Goal: Transaction & Acquisition: Obtain resource

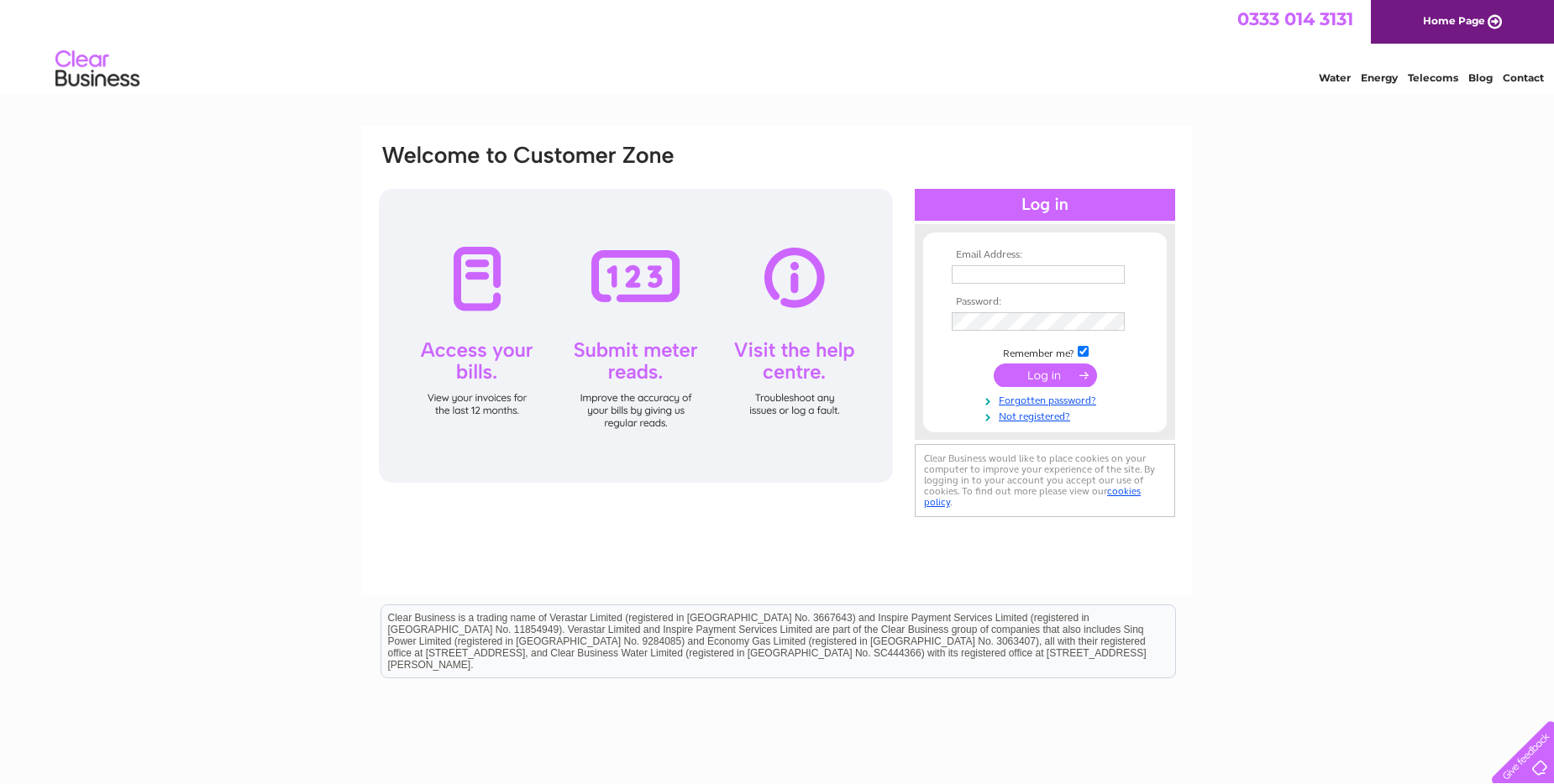
type input "laura.templeman@hillendeng.com"
click at [1015, 377] on input "submit" at bounding box center [1045, 376] width 103 height 23
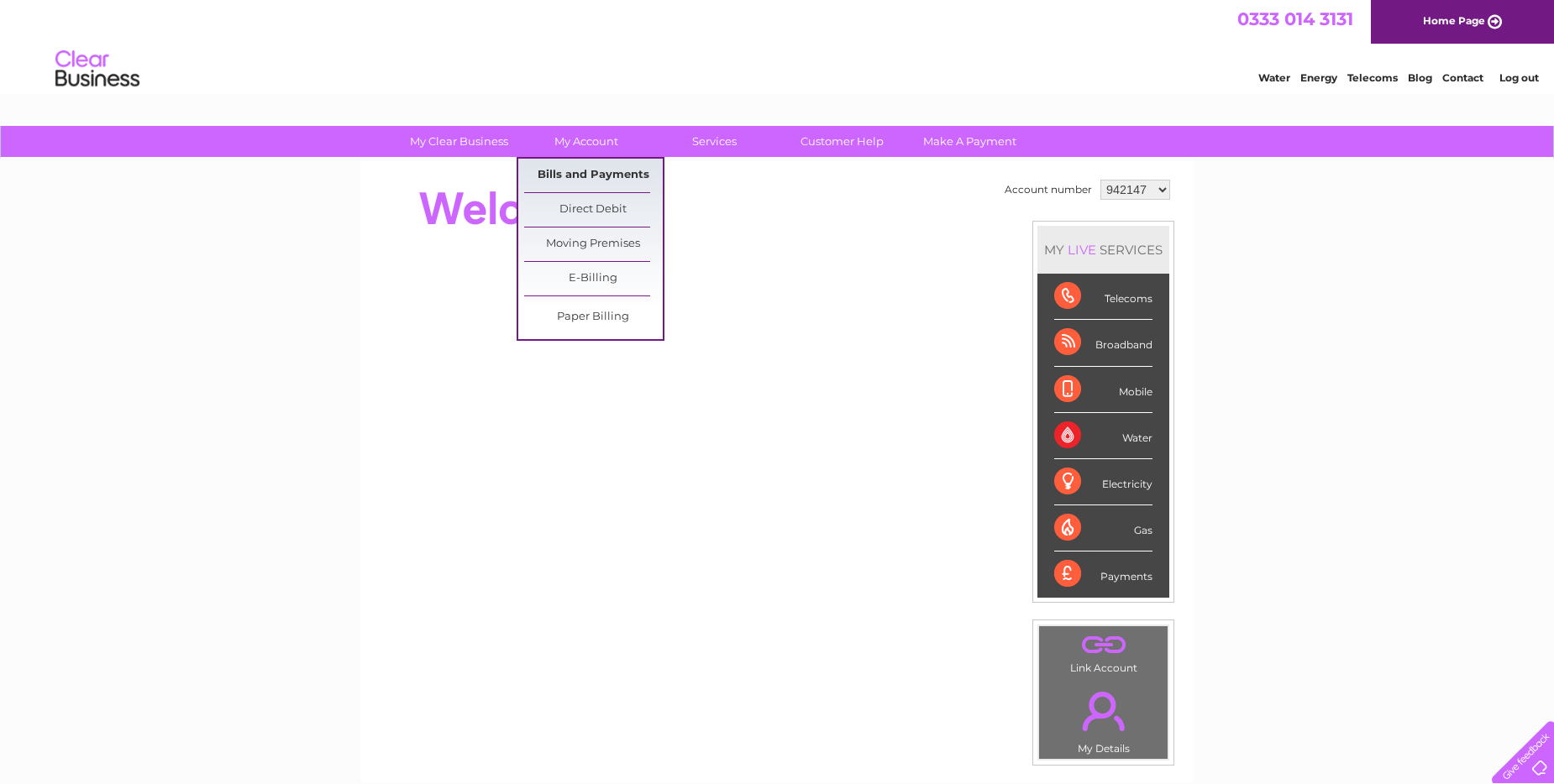
click at [551, 177] on link "Bills and Payments" at bounding box center [593, 176] width 139 height 34
click at [559, 170] on link "Bills and Payments" at bounding box center [593, 176] width 139 height 34
click at [573, 174] on link "Bills and Payments" at bounding box center [593, 176] width 139 height 34
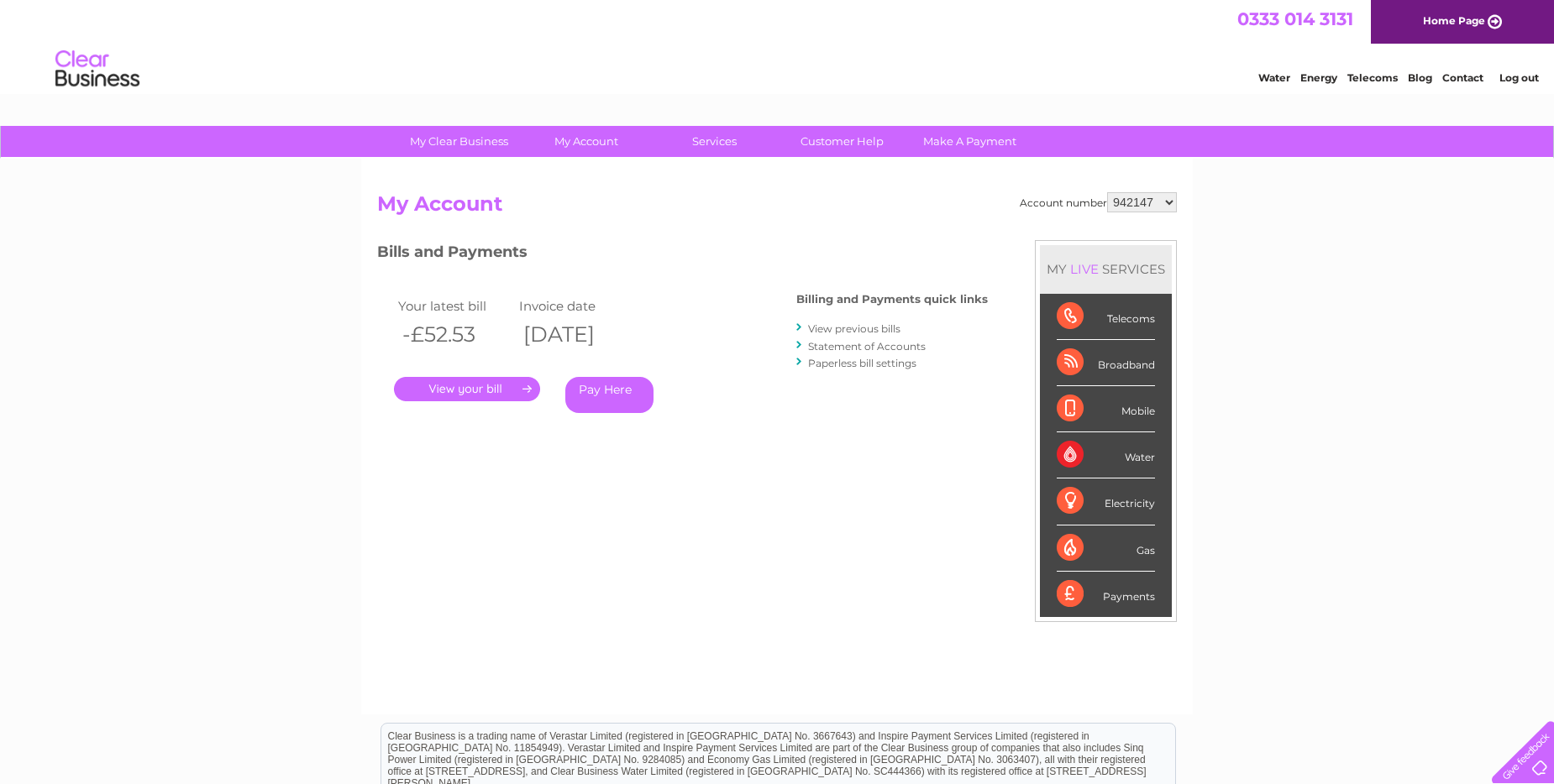
click at [1145, 194] on select "942147 1118224" at bounding box center [1141, 202] width 69 height 20
select select "1118224"
click at [1109, 193] on select "942147 1118224" at bounding box center [1141, 202] width 69 height 20
click at [483, 395] on link "." at bounding box center [467, 389] width 147 height 24
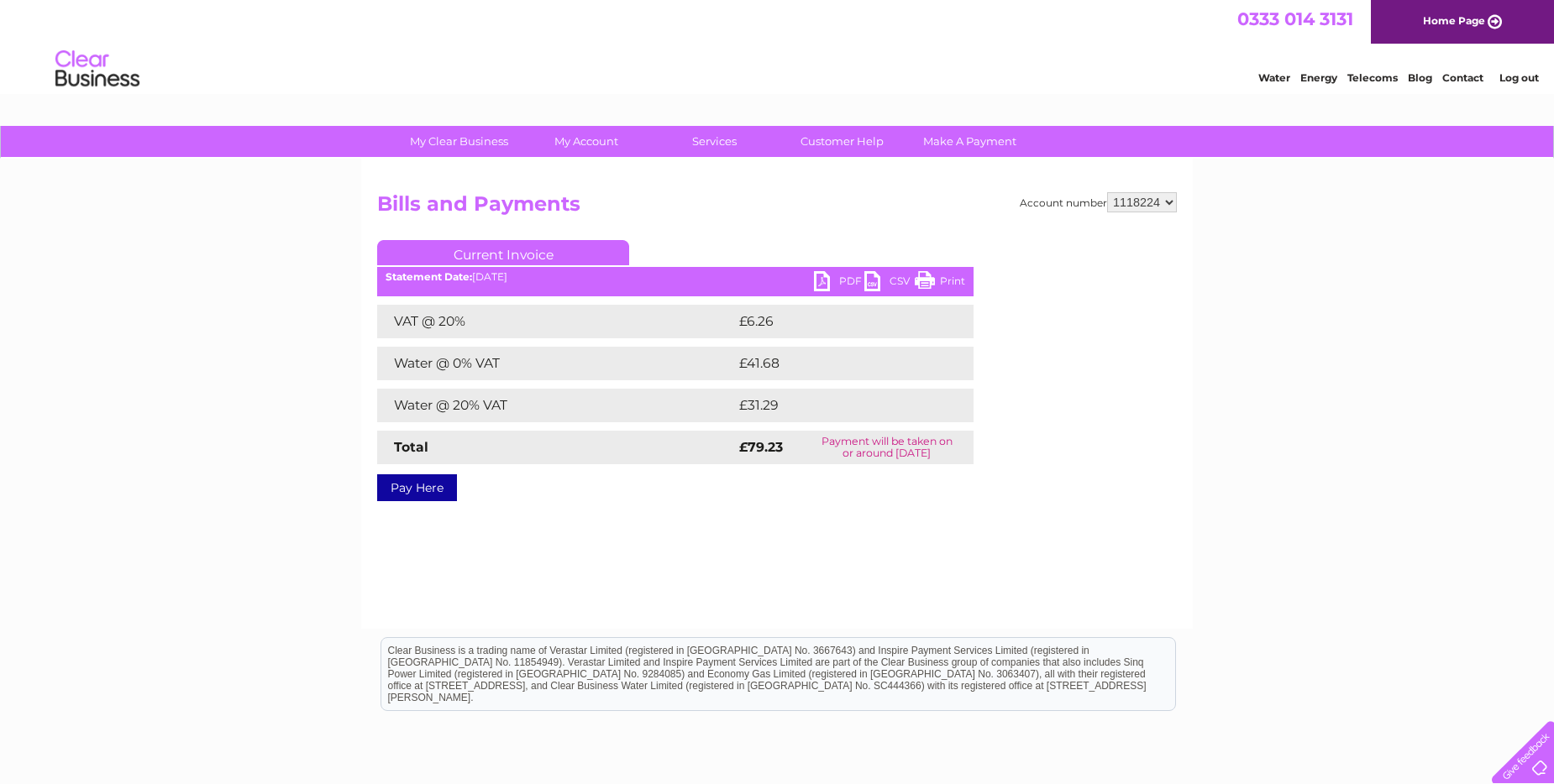
click at [824, 285] on link "PDF" at bounding box center [838, 282] width 51 height 24
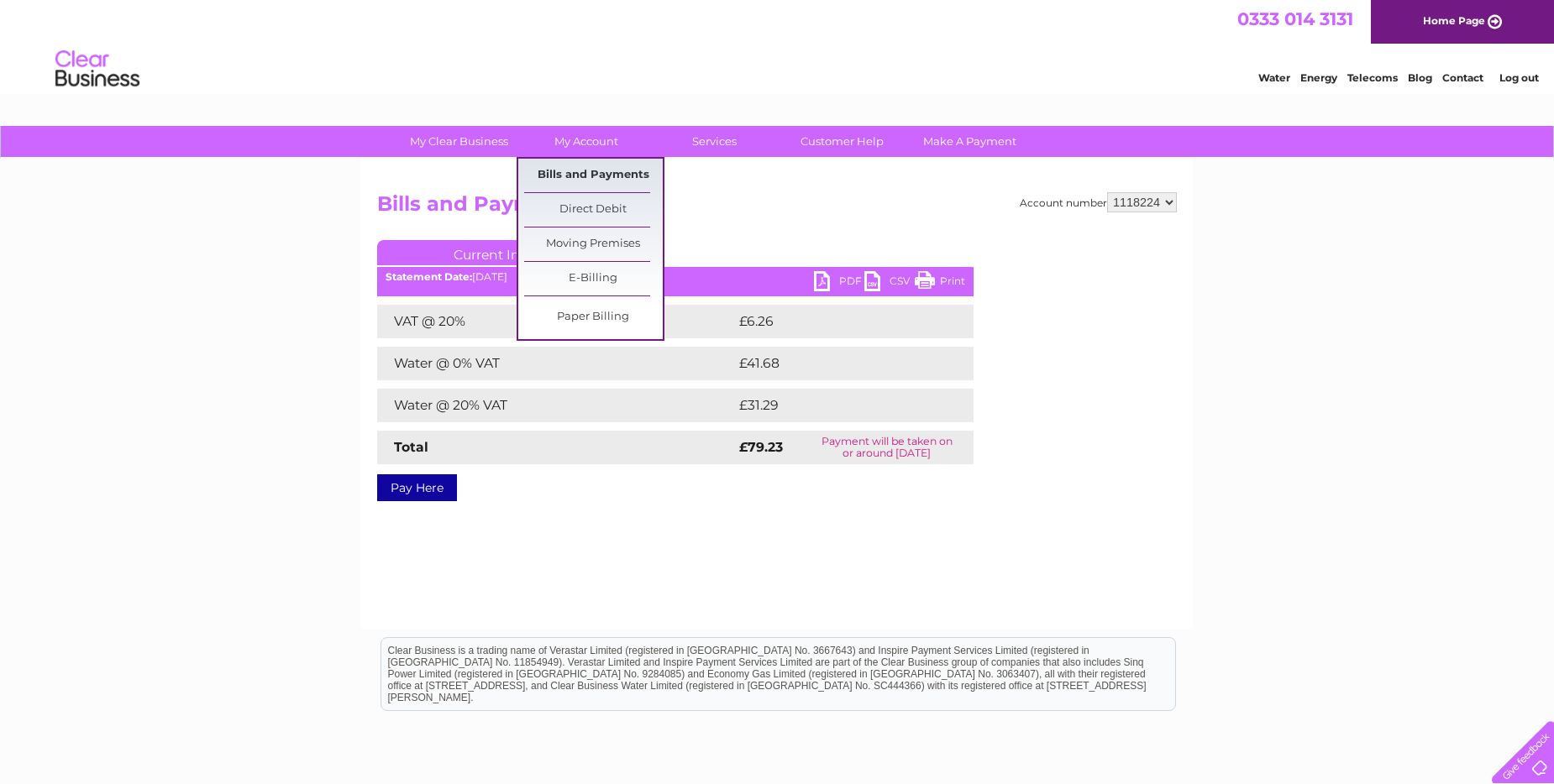
click at [603, 172] on link "Bills and Payments" at bounding box center [593, 176] width 139 height 34
click at [543, 170] on link "Bills and Payments" at bounding box center [593, 176] width 139 height 34
click at [575, 170] on link "Bills and Payments" at bounding box center [593, 176] width 139 height 34
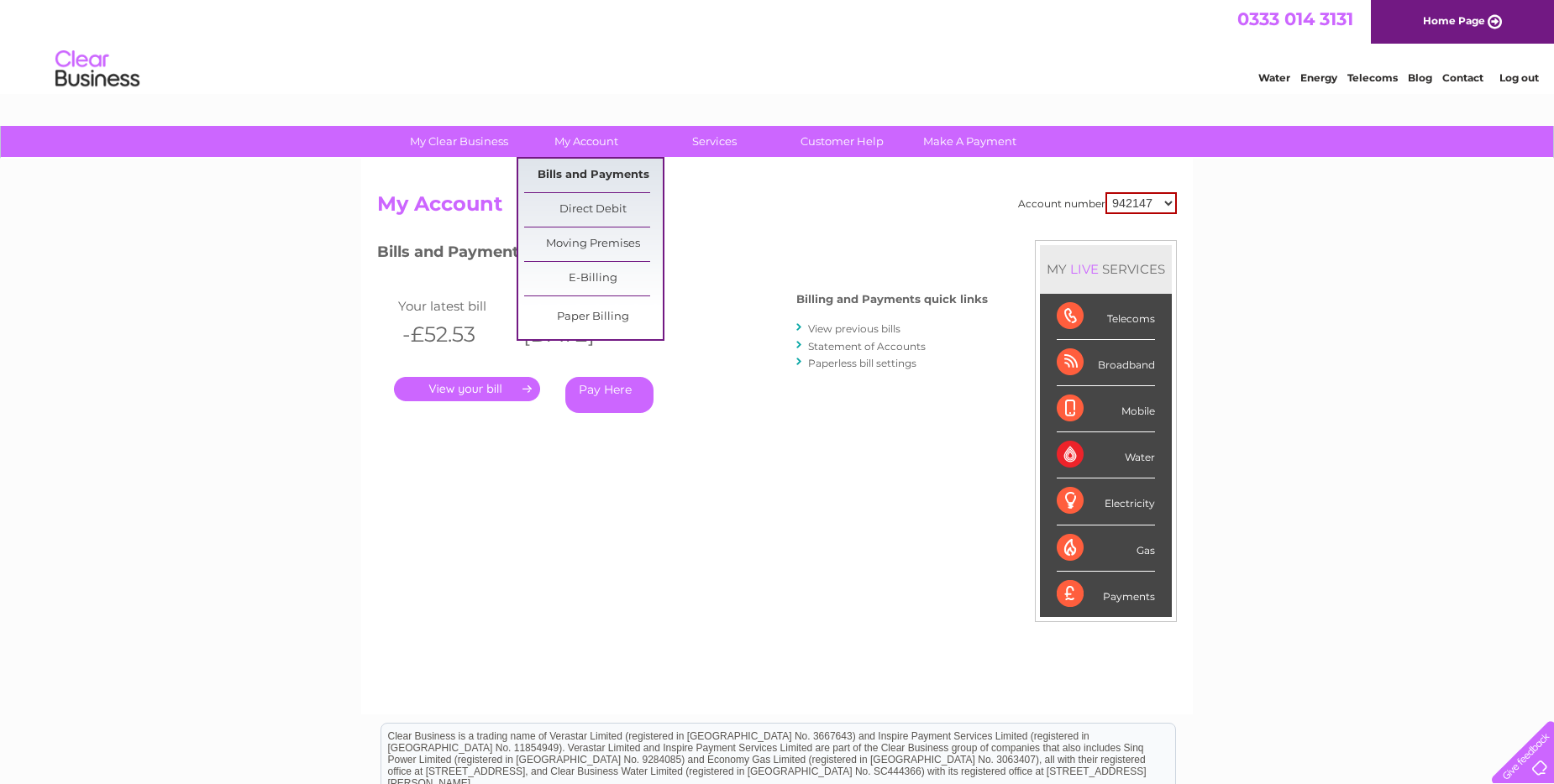
click at [590, 171] on link "Bills and Payments" at bounding box center [593, 176] width 139 height 34
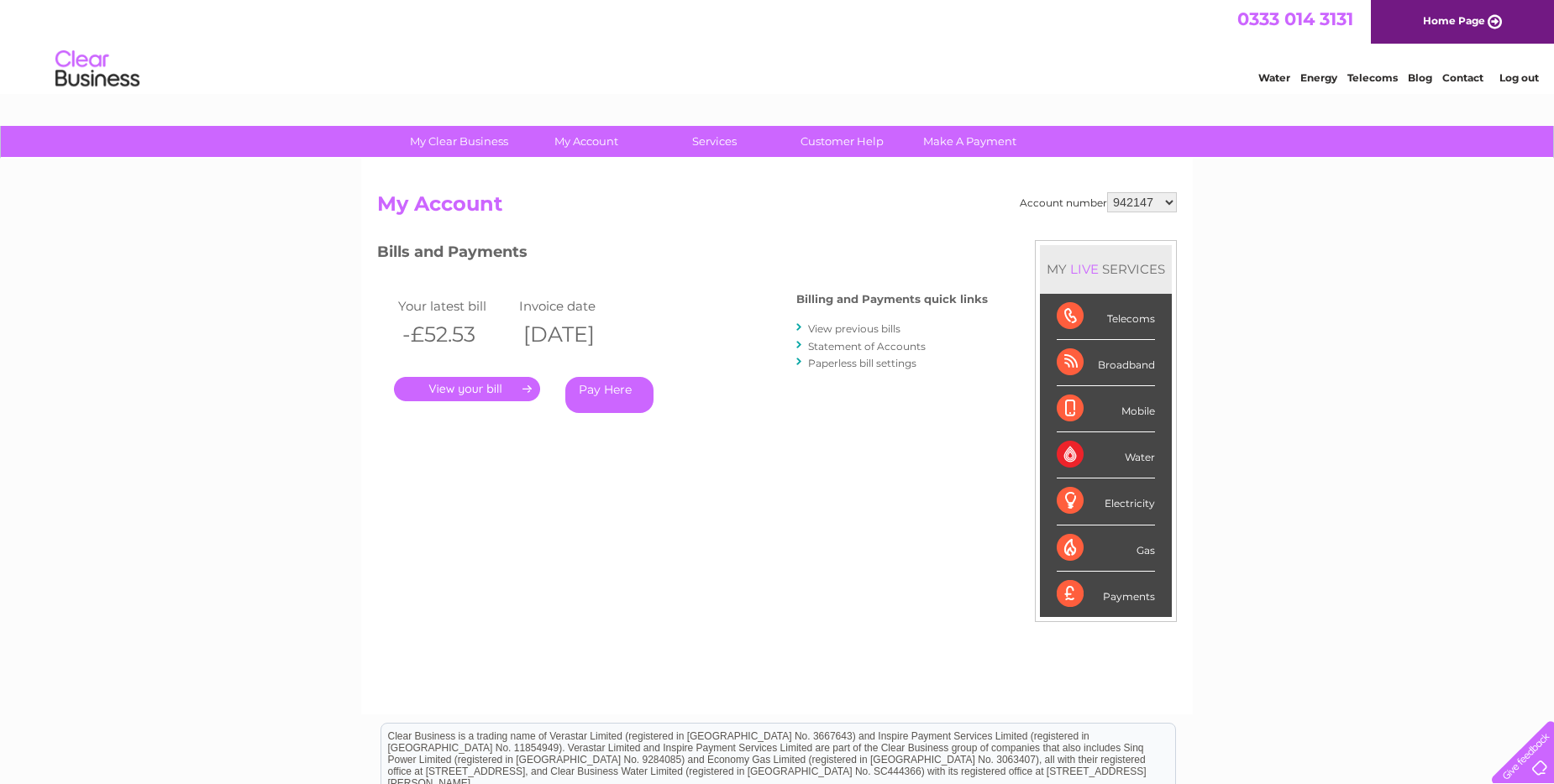
click at [1131, 455] on div "Water" at bounding box center [1106, 455] width 99 height 46
click at [493, 512] on div "Account number 942147 1118224 My Account MY LIVE SERVICES Telecoms Broadband Mo…" at bounding box center [777, 445] width 799 height 505
click at [519, 393] on link "." at bounding box center [467, 389] width 147 height 24
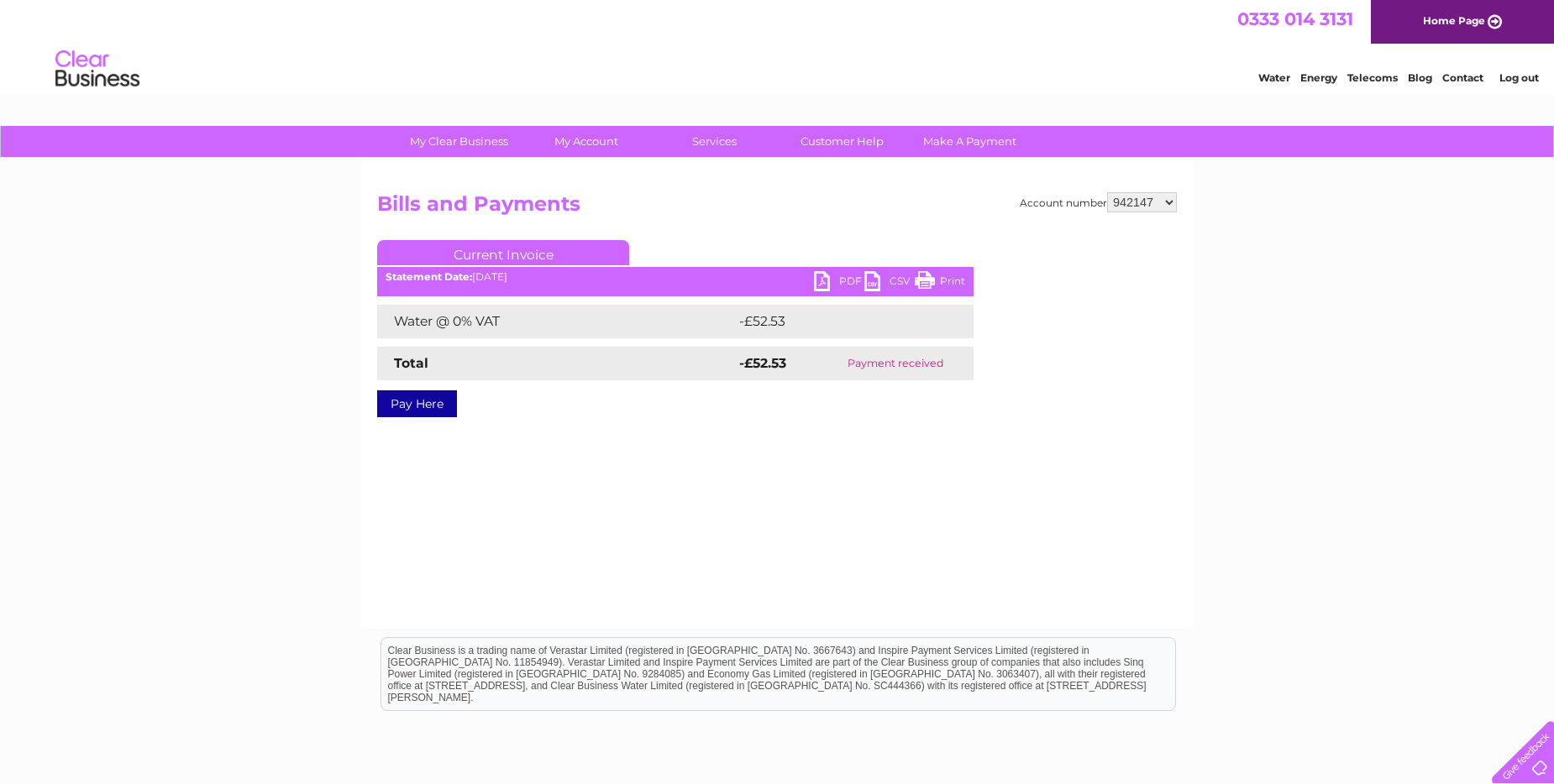
click at [681, 459] on div "Account number 942147 1118224 Bills and Payments Current Invoice PDF CSV Print" at bounding box center [777, 394] width 831 height 471
click at [1176, 194] on select "942147 1118224" at bounding box center [1141, 202] width 69 height 20
select select "1118224"
click at [1109, 193] on select "942147 1118224" at bounding box center [1141, 202] width 69 height 20
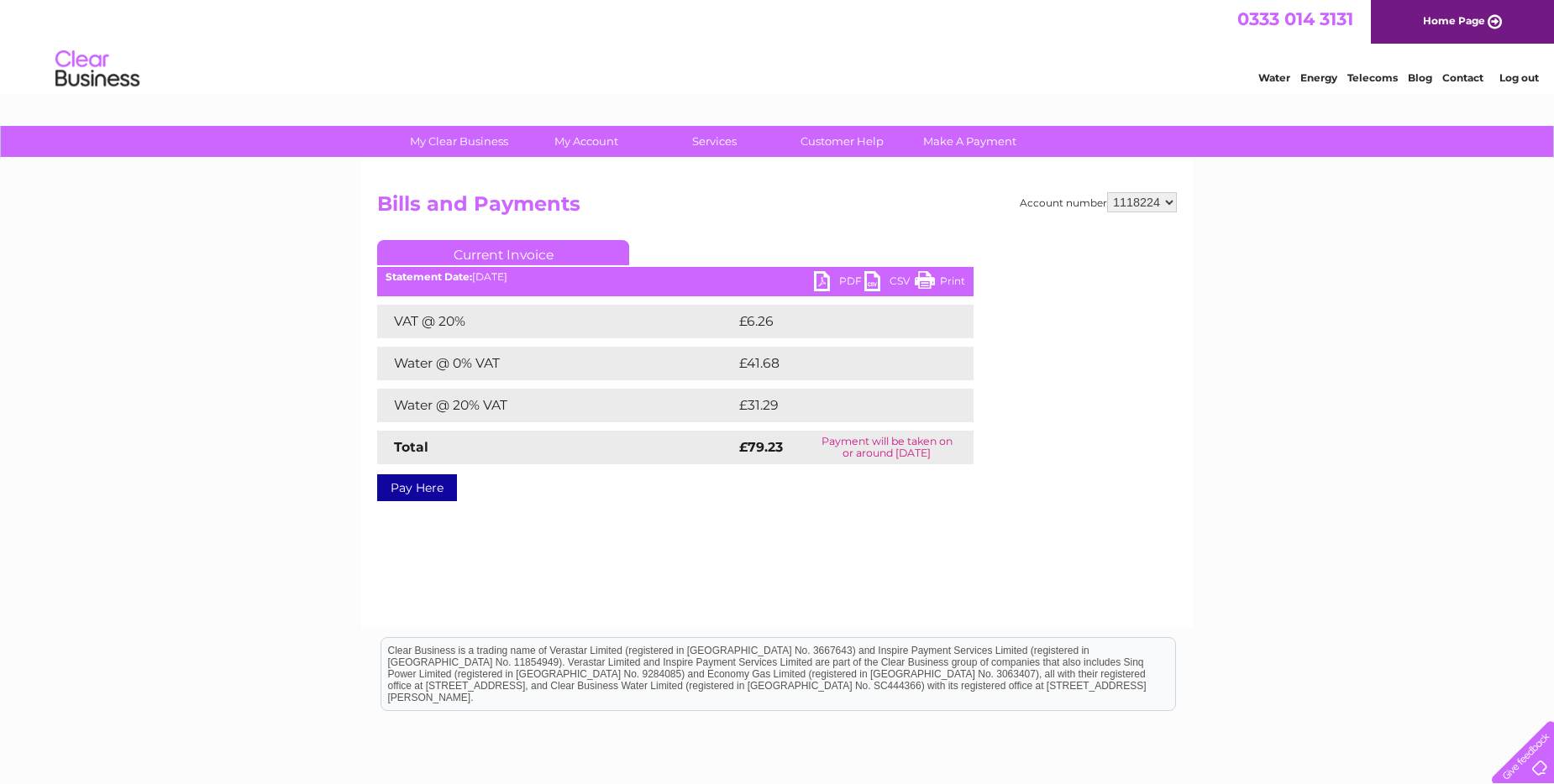
click at [860, 516] on div "Account number 942147 1118224 Bills and Payments Current Invoice PDF CSV Print" at bounding box center [777, 394] width 831 height 471
click at [577, 286] on div "PDF CSV Print Statement Date: 02/09/2025" at bounding box center [675, 283] width 596 height 25
click at [505, 250] on link "Current Invoice" at bounding box center [503, 252] width 252 height 25
click at [971, 225] on div "Account number 942147 1118224 Bills and Payments Current Invoice PDF CSV Print …" at bounding box center [777, 344] width 799 height 303
click at [424, 282] on b "Statement Date:" at bounding box center [428, 277] width 86 height 12
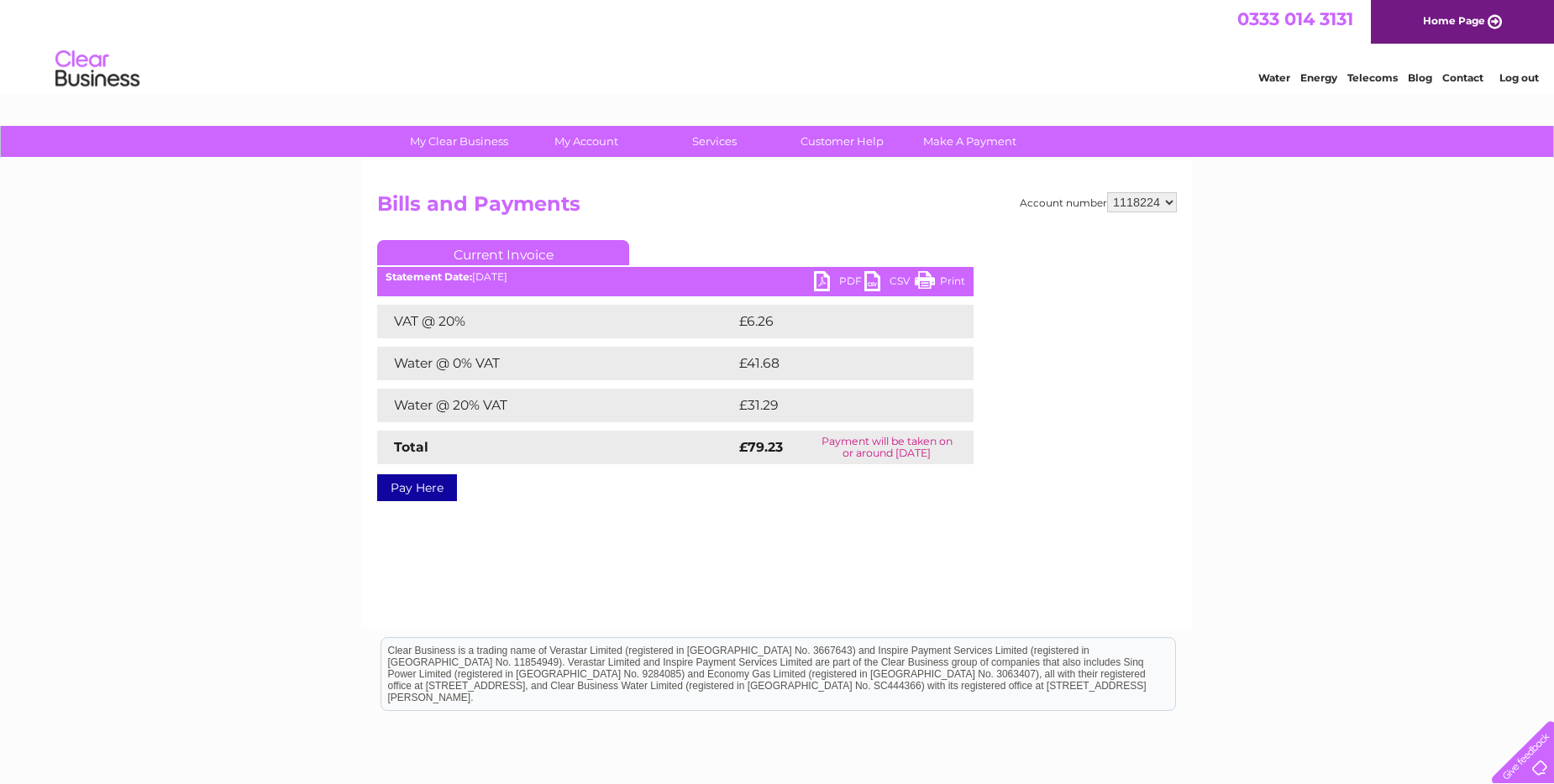
click at [566, 278] on div "Statement Date: 02/09/2025" at bounding box center [675, 276] width 596 height 12
click at [585, 278] on div "Statement Date: 02/09/2025" at bounding box center [675, 276] width 596 height 12
click at [1049, 209] on div "Account number 942147 1118224" at bounding box center [1098, 202] width 157 height 20
click at [1169, 206] on select "942147 1118224" at bounding box center [1141, 202] width 69 height 20
click at [1171, 206] on select "942147 1118224" at bounding box center [1141, 202] width 69 height 20
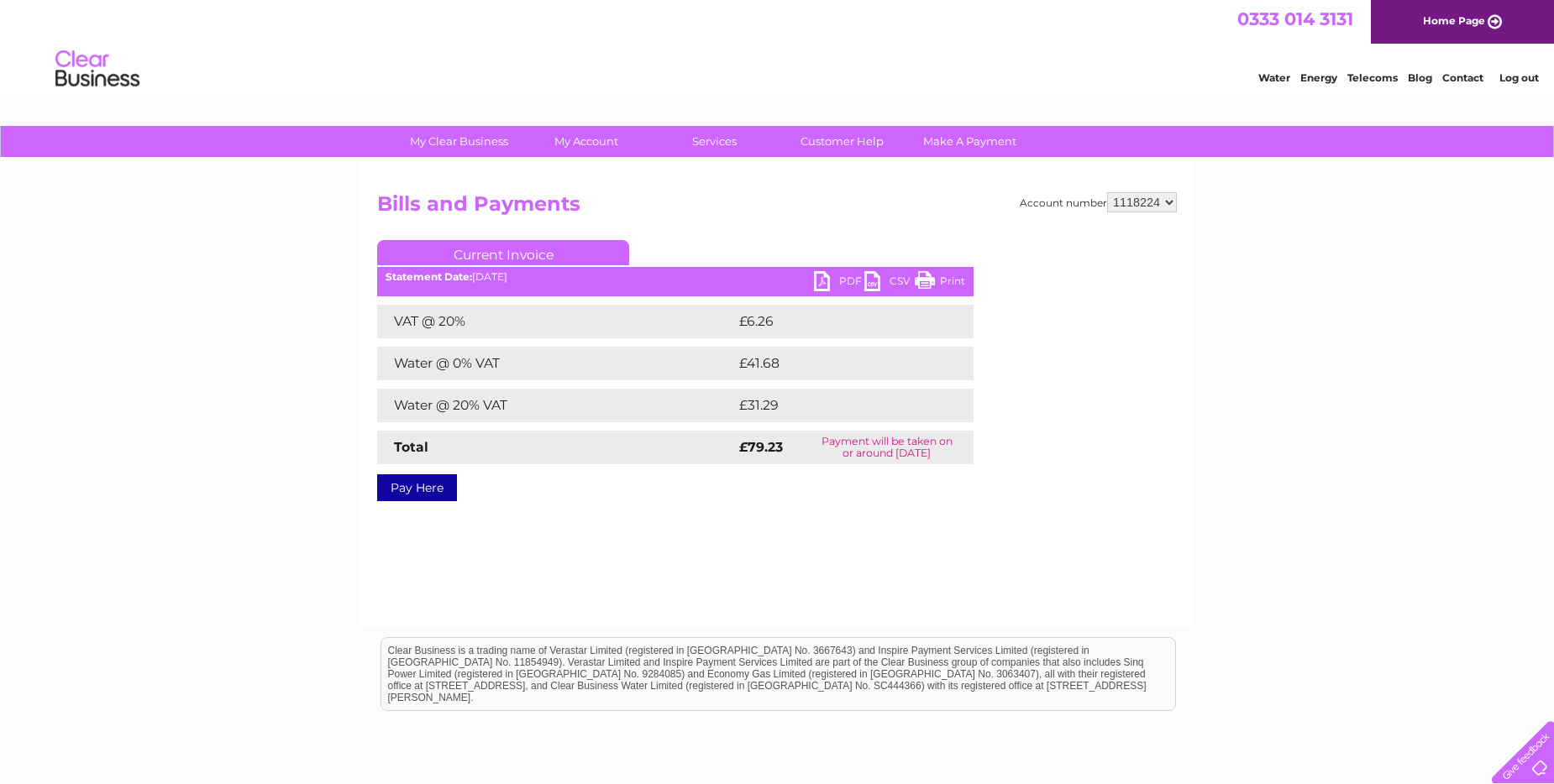
click at [700, 202] on h2 "Bills and Payments" at bounding box center [777, 209] width 799 height 32
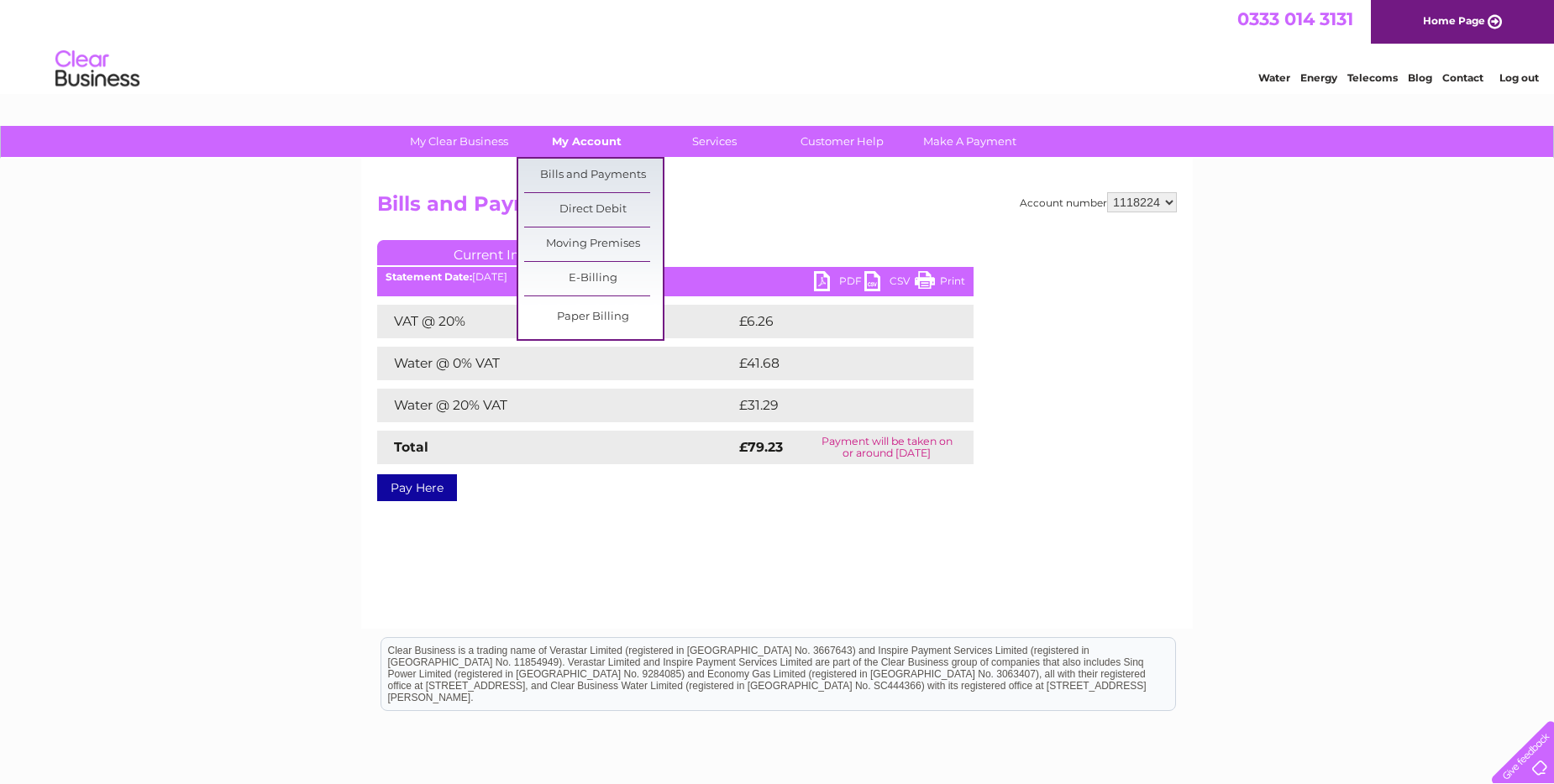
click at [605, 145] on link "My Account" at bounding box center [587, 141] width 139 height 31
click at [598, 173] on link "Bills and Payments" at bounding box center [593, 176] width 139 height 34
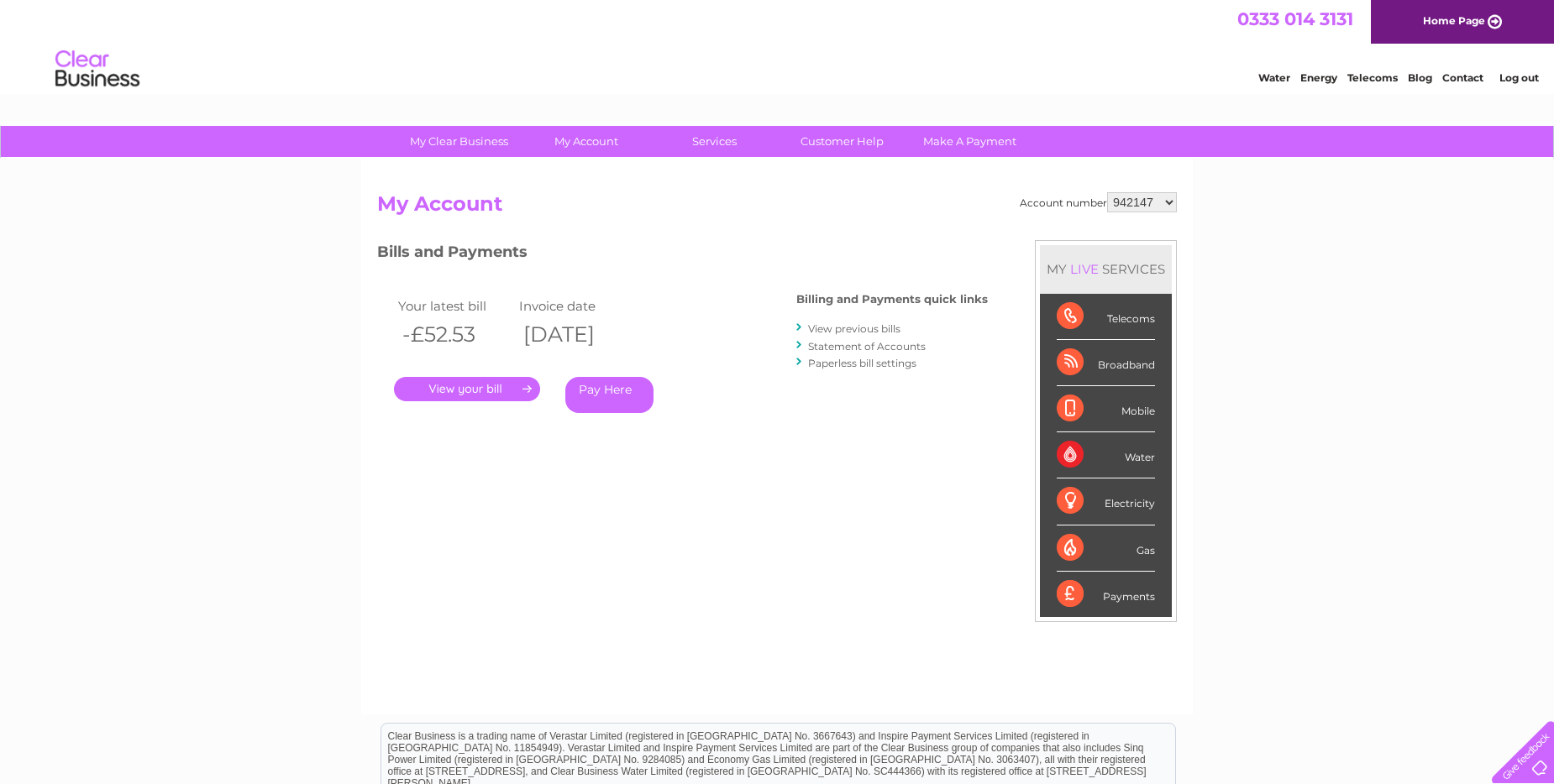
click at [1166, 198] on select "942147 1118224" at bounding box center [1141, 202] width 69 height 20
select select "1118224"
click at [1109, 193] on select "942147 1118224" at bounding box center [1141, 202] width 69 height 20
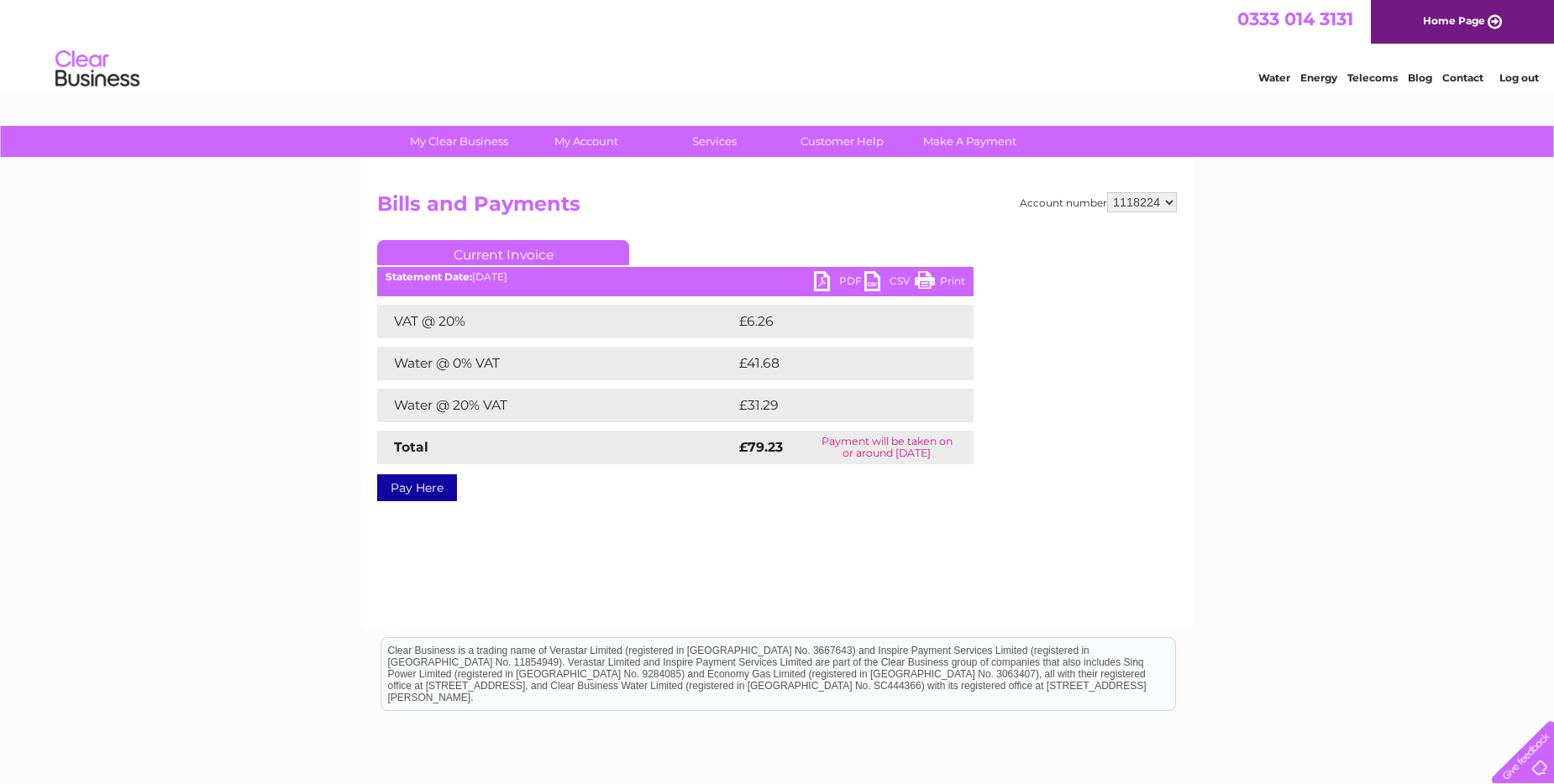
click at [768, 240] on div "Account number 942147 1118224 Bills and Payments Current Invoice PDF CSV Print …" at bounding box center [777, 344] width 799 height 303
click at [527, 531] on div "Account number 942147 1118224 Bills and Payments Current Invoice PDF CSV Print" at bounding box center [777, 394] width 831 height 471
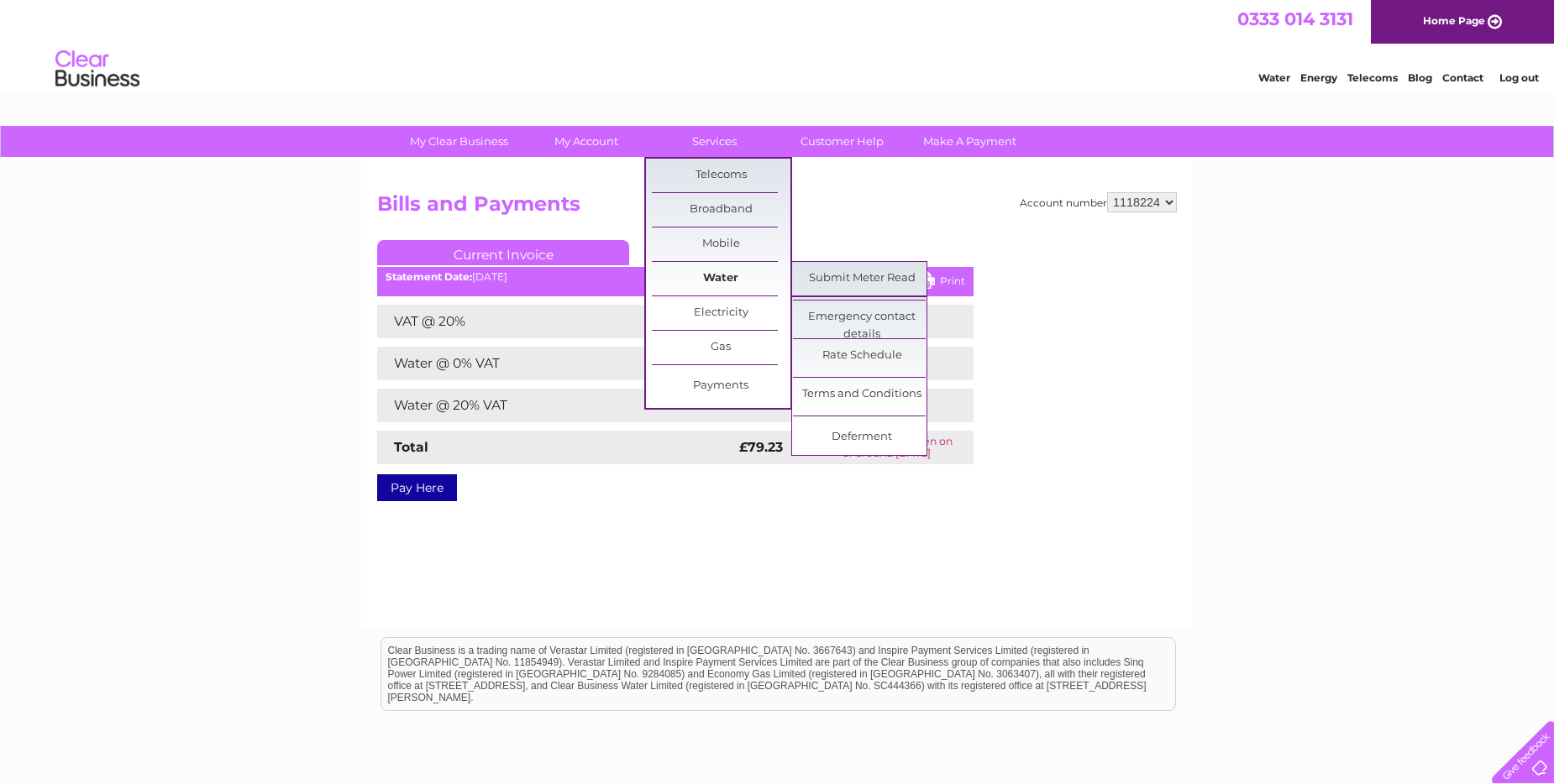
click at [743, 278] on link "Water" at bounding box center [721, 279] width 139 height 34
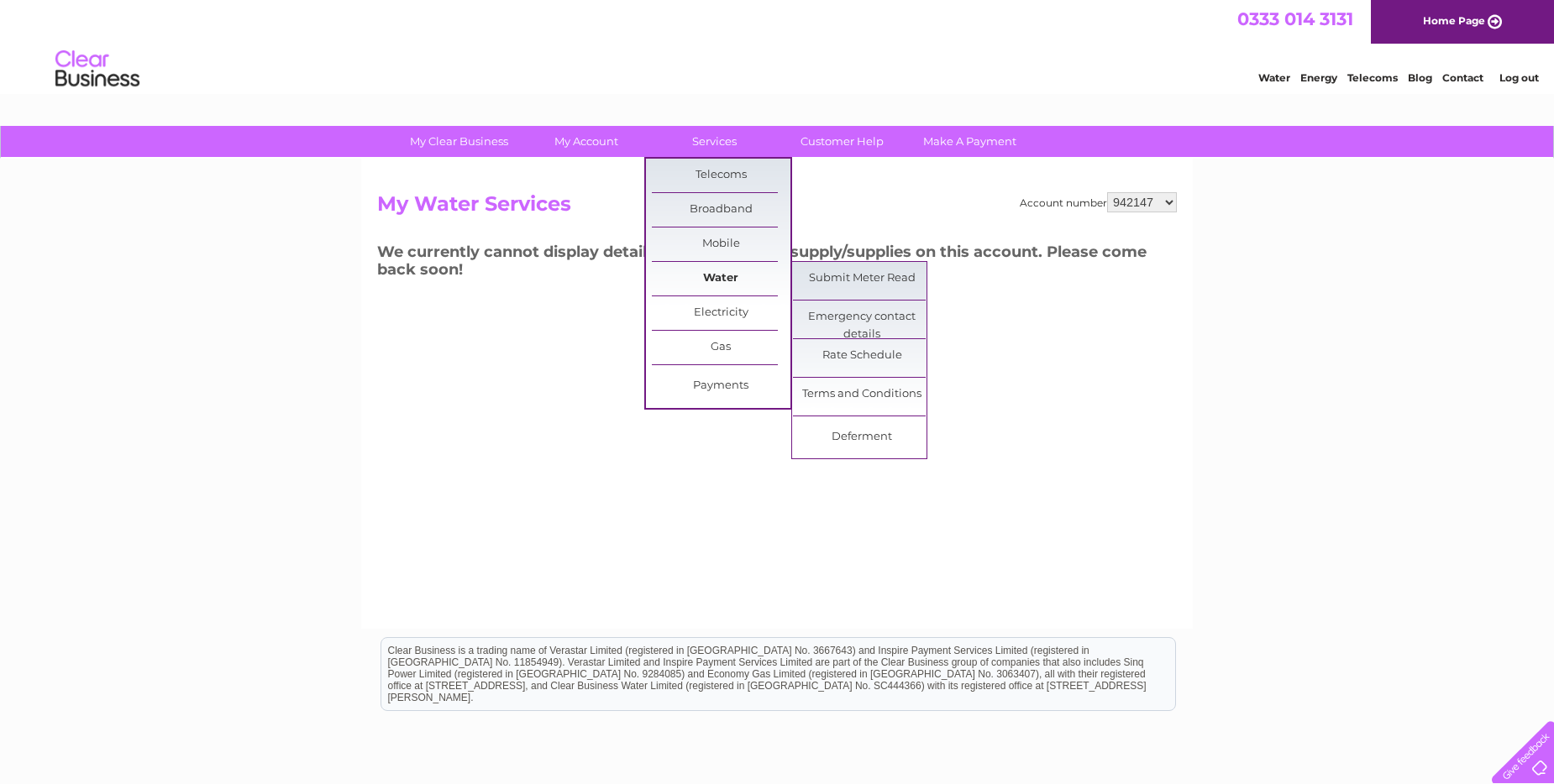
click at [694, 281] on link "Water" at bounding box center [721, 279] width 139 height 34
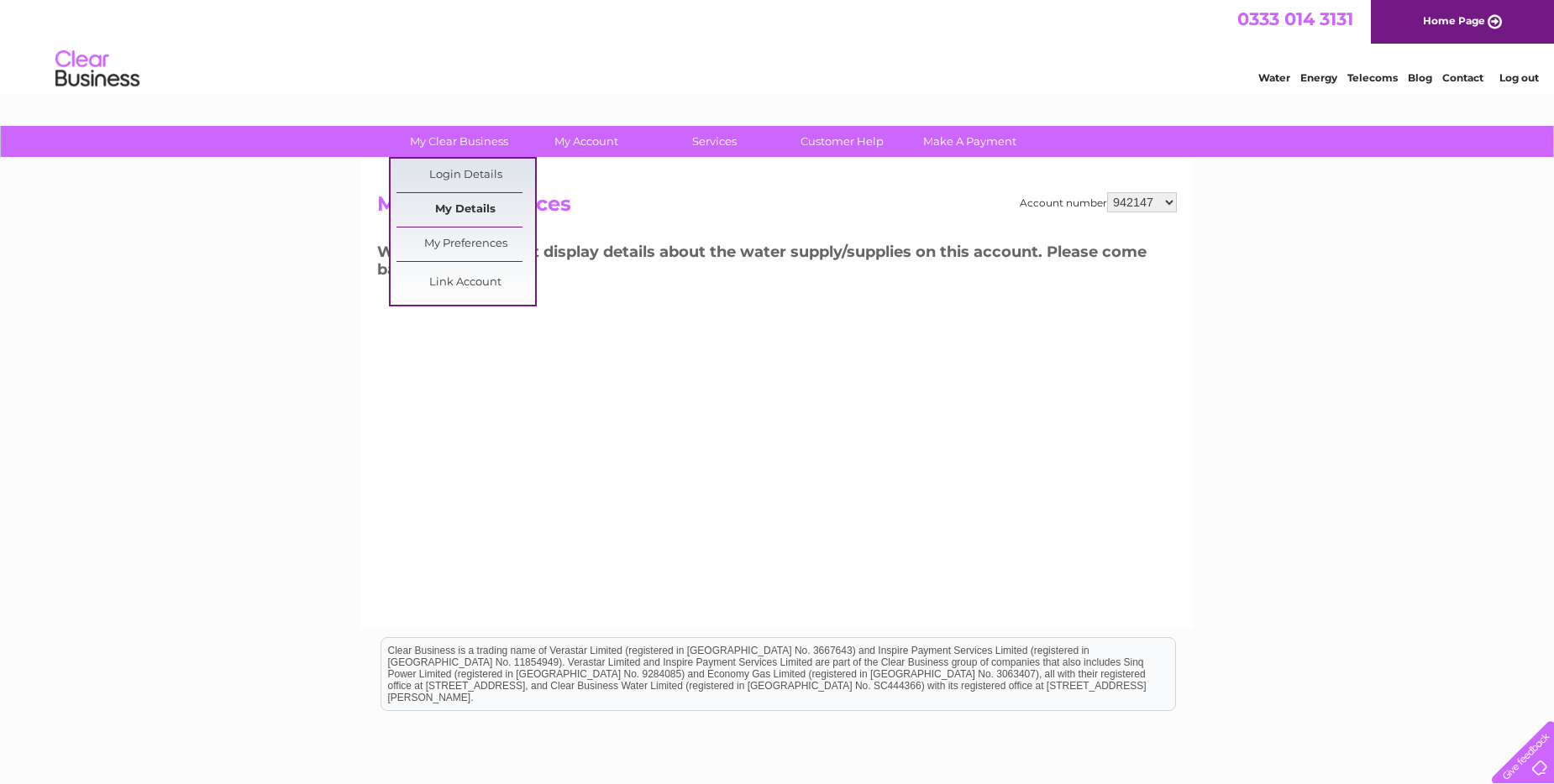
click at [473, 210] on link "My Details" at bounding box center [465, 210] width 139 height 34
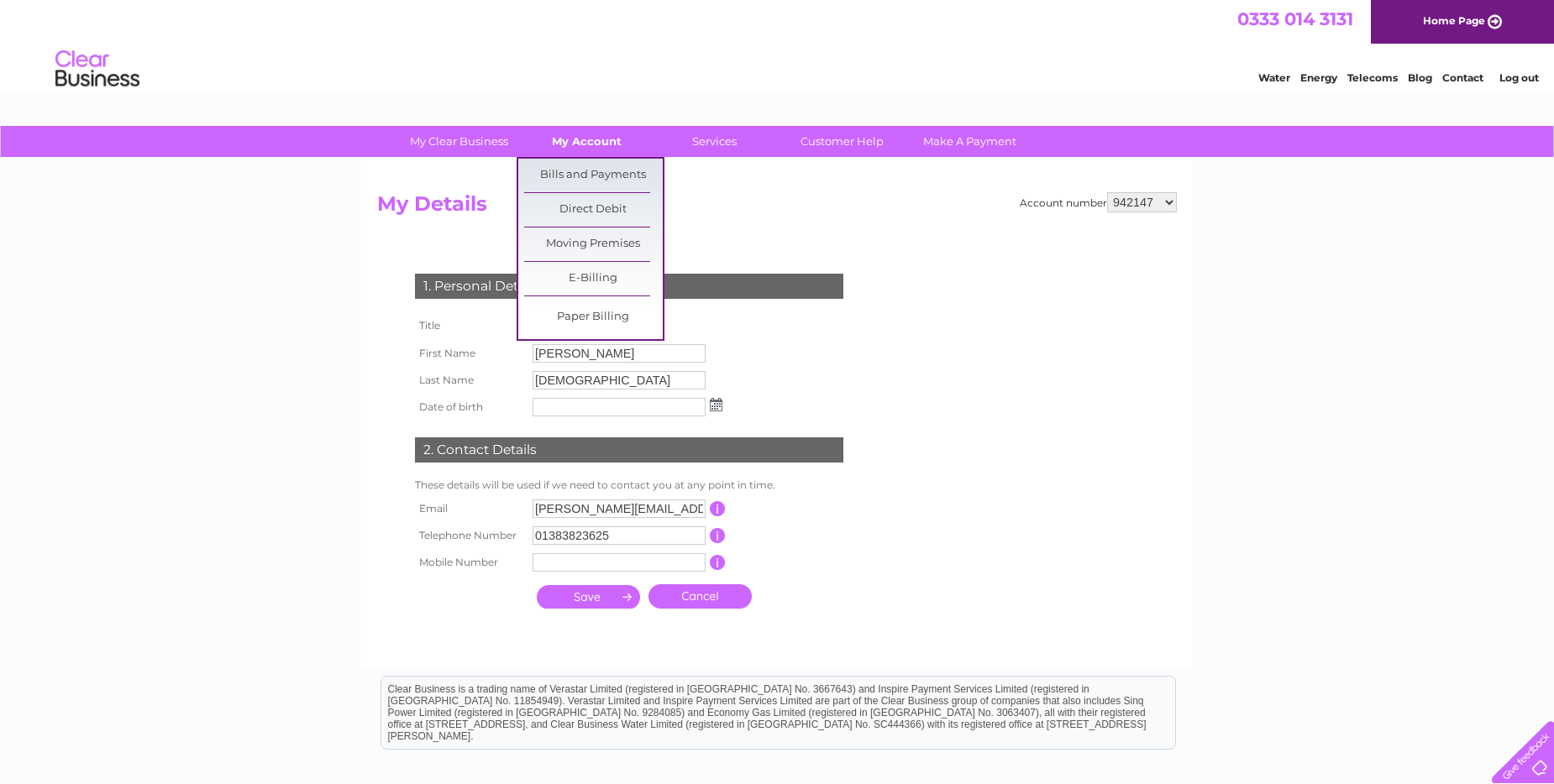
click at [596, 140] on link "My Account" at bounding box center [587, 141] width 139 height 31
click at [580, 176] on link "Bills and Payments" at bounding box center [593, 176] width 139 height 34
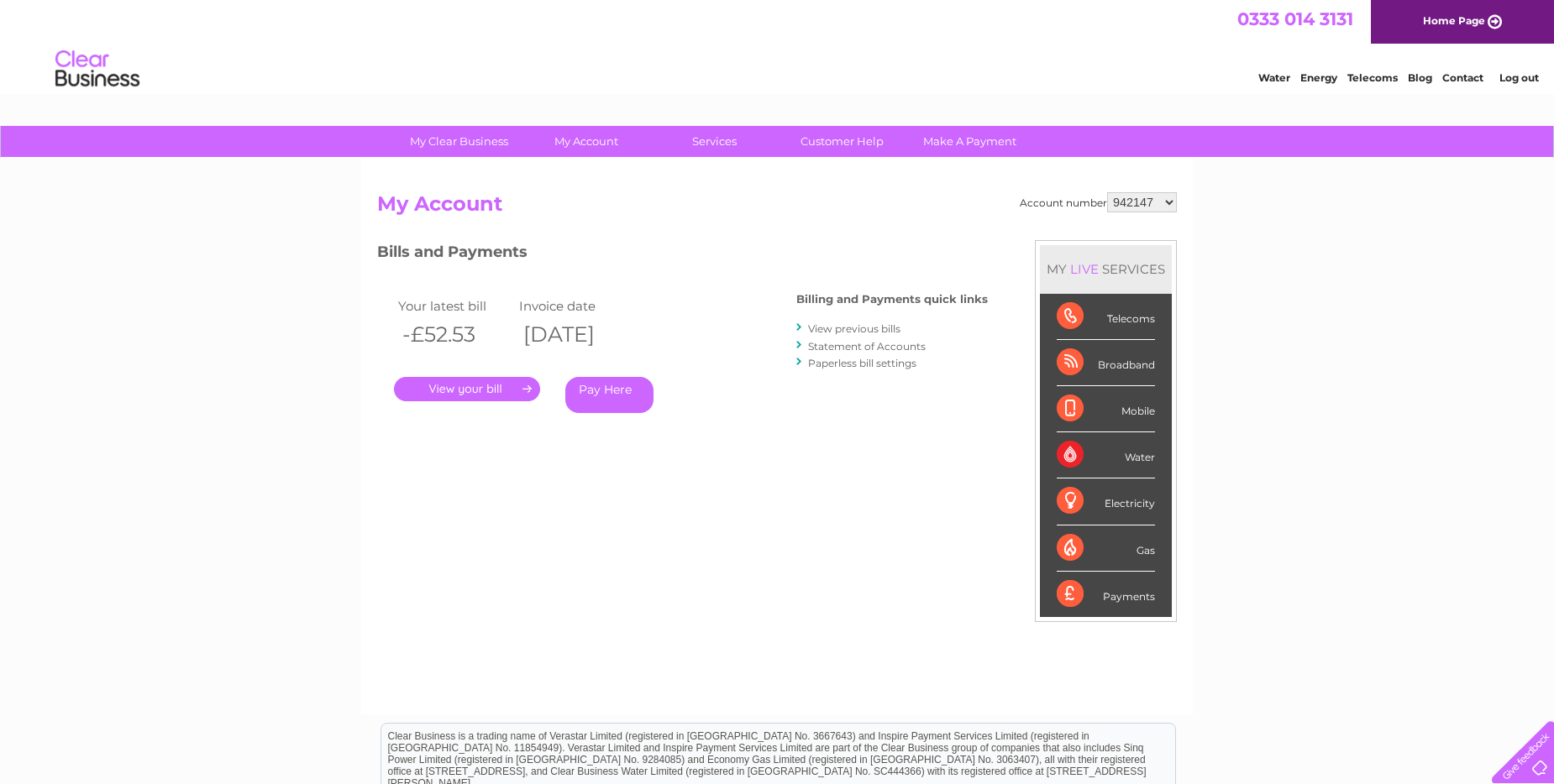
click at [1177, 209] on div "Account number 942147 1118224 My Account MY LIVE SERVICES Telecoms Broadband Mo…" at bounding box center [777, 437] width 831 height 556
click at [1164, 208] on select "942147 1118224" at bounding box center [1141, 202] width 69 height 20
select select "1118224"
click at [1109, 193] on select "942147 1118224" at bounding box center [1141, 202] width 69 height 20
click at [521, 508] on div "Account number 942147 1118224 My Account MY LIVE SERVICES Telecoms Broadband Mo…" at bounding box center [777, 445] width 799 height 505
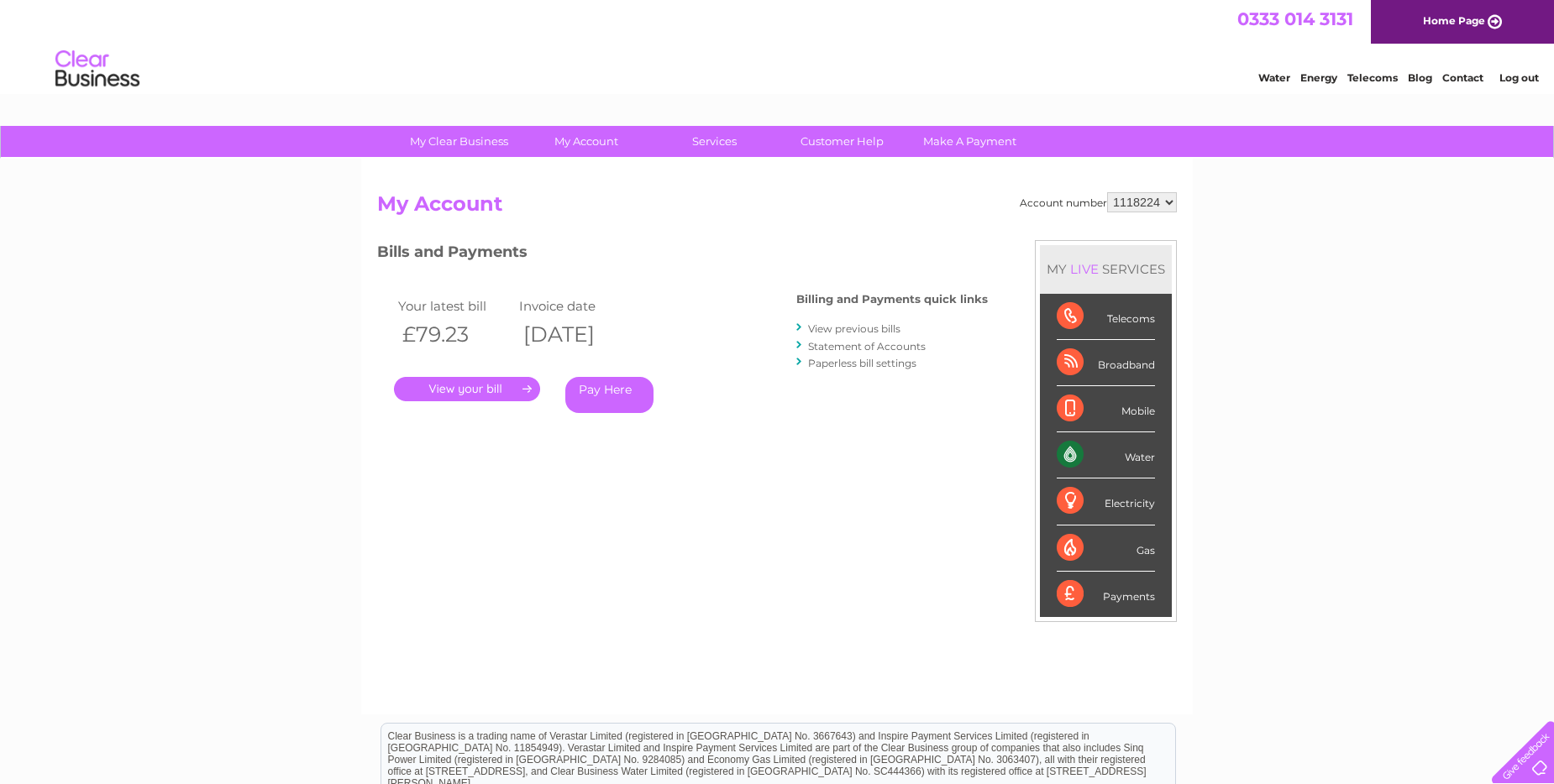
click at [516, 525] on div "Account number 942147 1118224 My Account MY LIVE SERVICES Telecoms Broadband Mo…" at bounding box center [777, 445] width 799 height 505
click at [54, 416] on div "My Clear Business Login Details My Details My Preferences Link Account My Accou…" at bounding box center [777, 564] width 1554 height 875
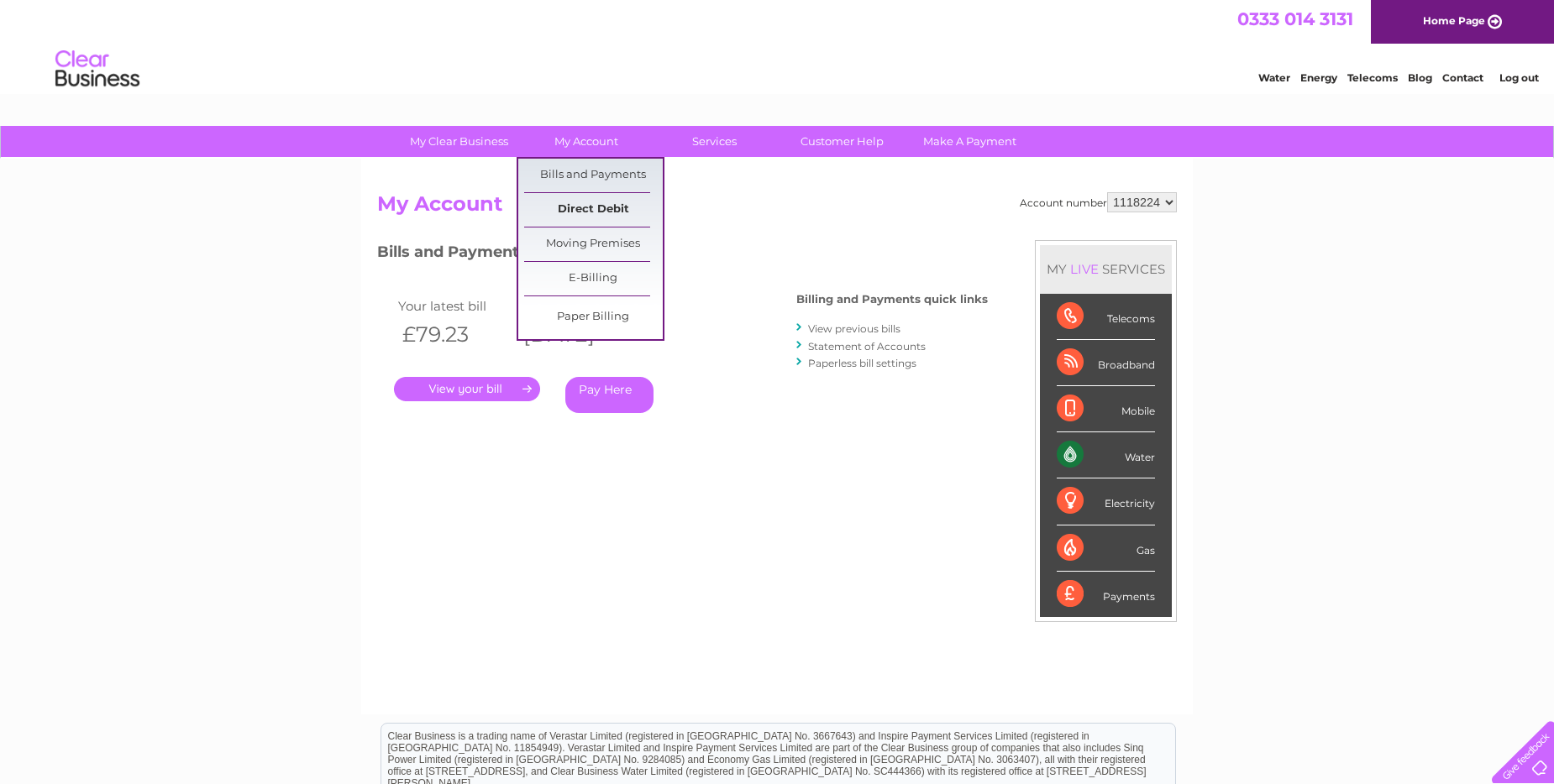
click at [585, 208] on link "Direct Debit" at bounding box center [593, 210] width 139 height 34
click at [597, 201] on link "Direct Debit" at bounding box center [593, 210] width 139 height 34
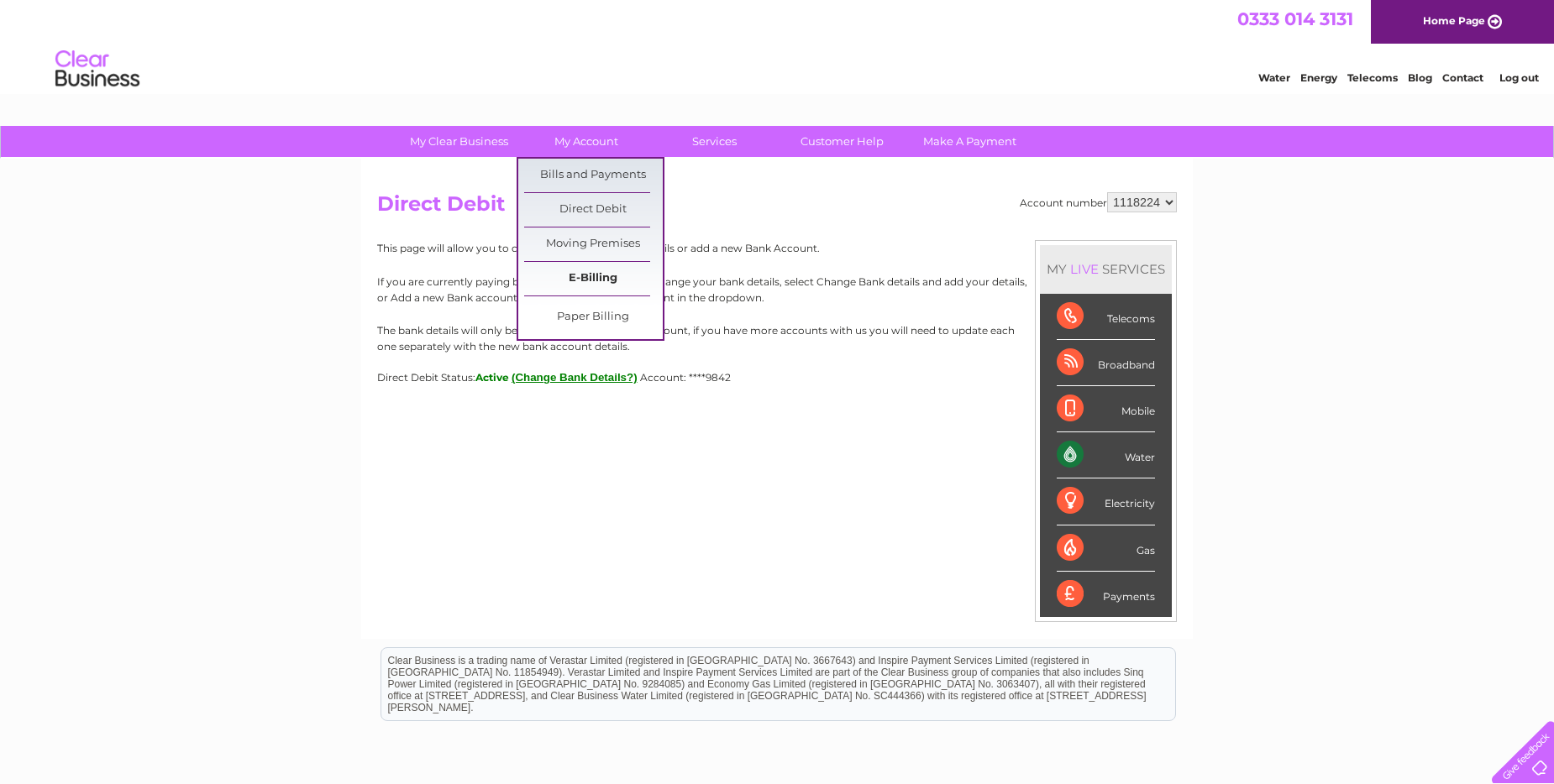
click at [573, 279] on link "E-Billing" at bounding box center [593, 279] width 139 height 34
click at [592, 273] on link "E-Billing" at bounding box center [593, 279] width 139 height 34
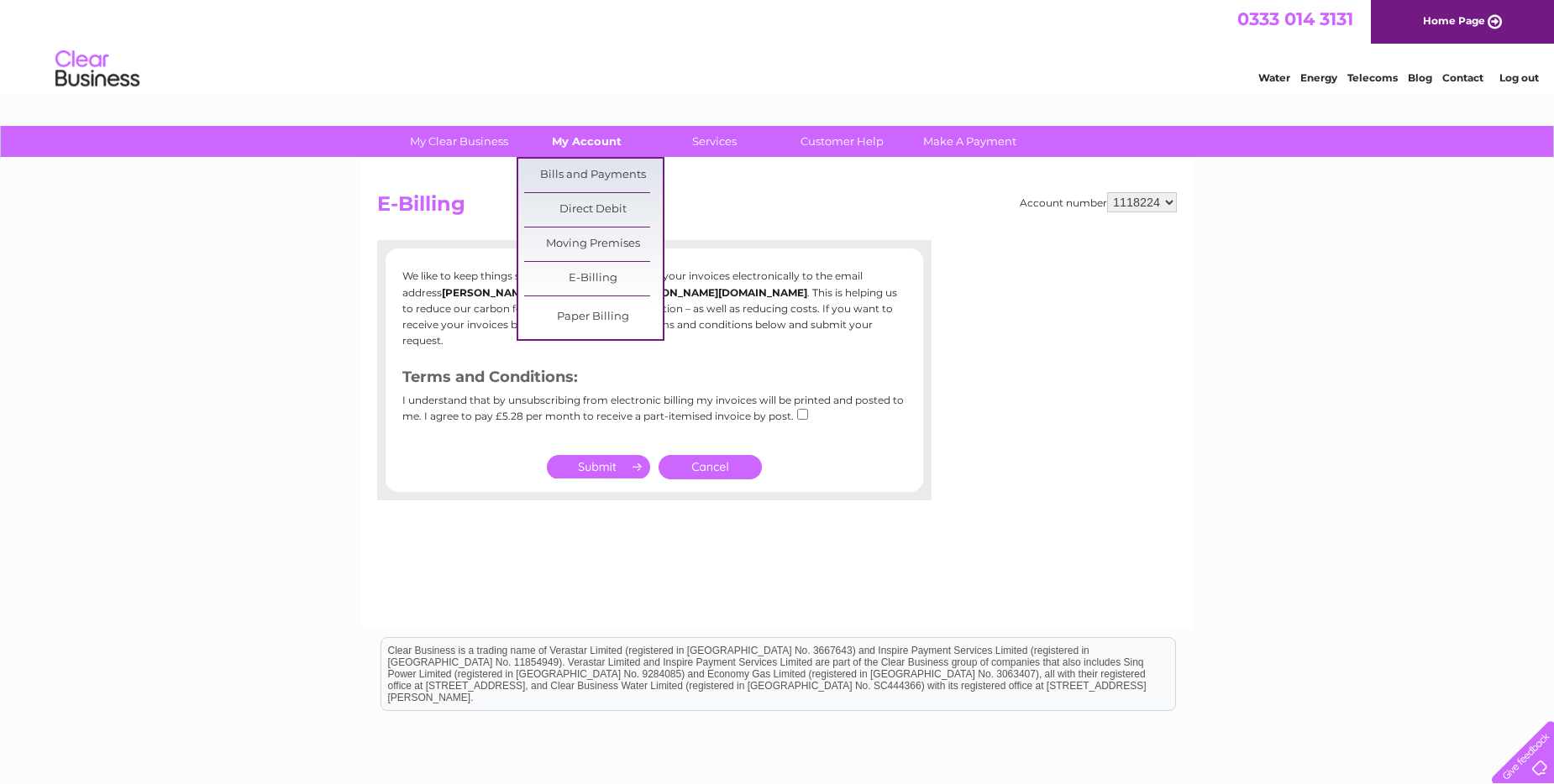
click at [593, 139] on link "My Account" at bounding box center [587, 141] width 139 height 31
click at [597, 178] on link "Bills and Payments" at bounding box center [593, 176] width 139 height 34
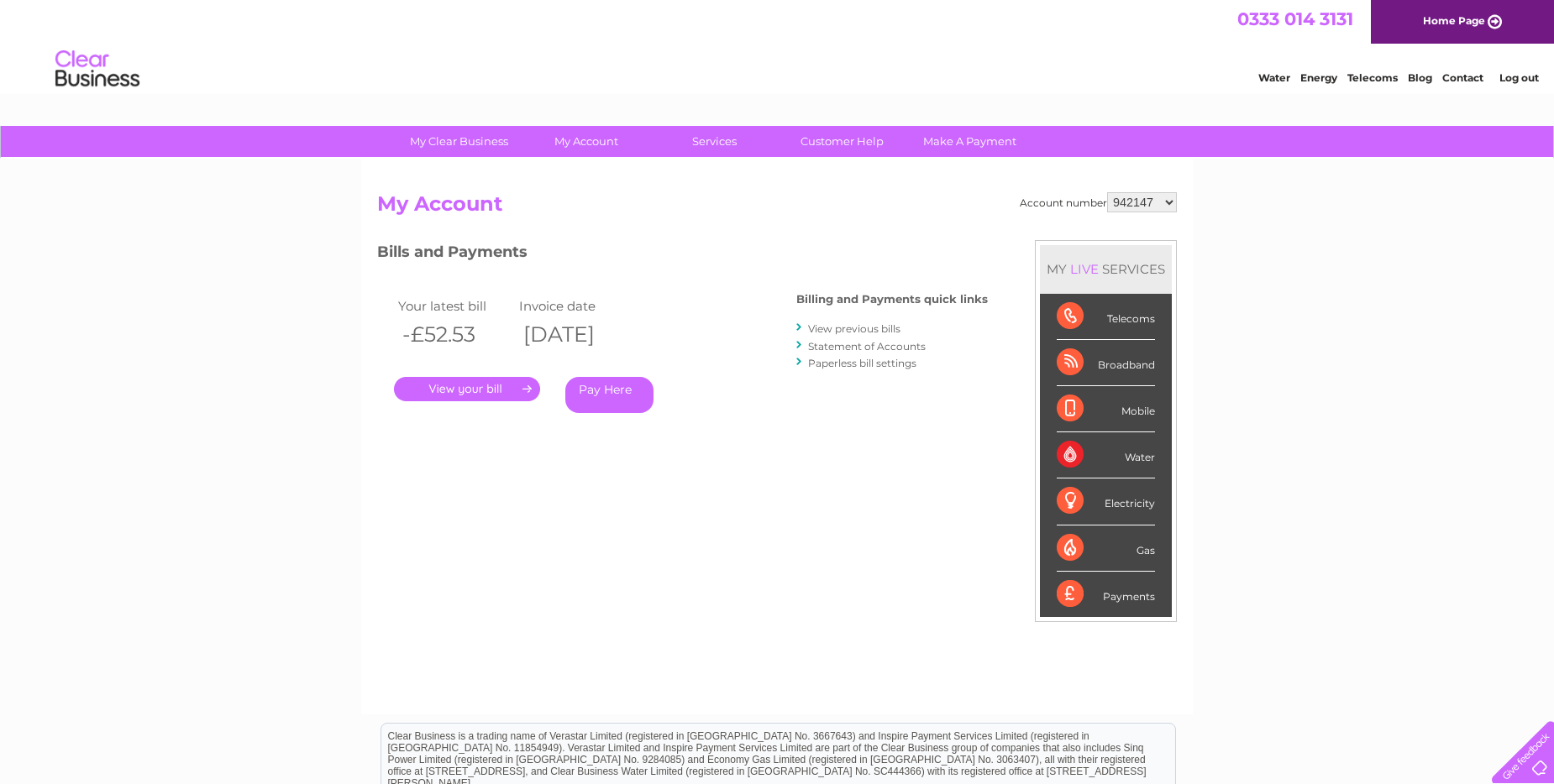
click at [519, 456] on div "Bills and Payments Billing and Payments quick links View previous bills Stateme…" at bounding box center [683, 351] width 611 height 222
click at [527, 392] on link "." at bounding box center [467, 389] width 147 height 24
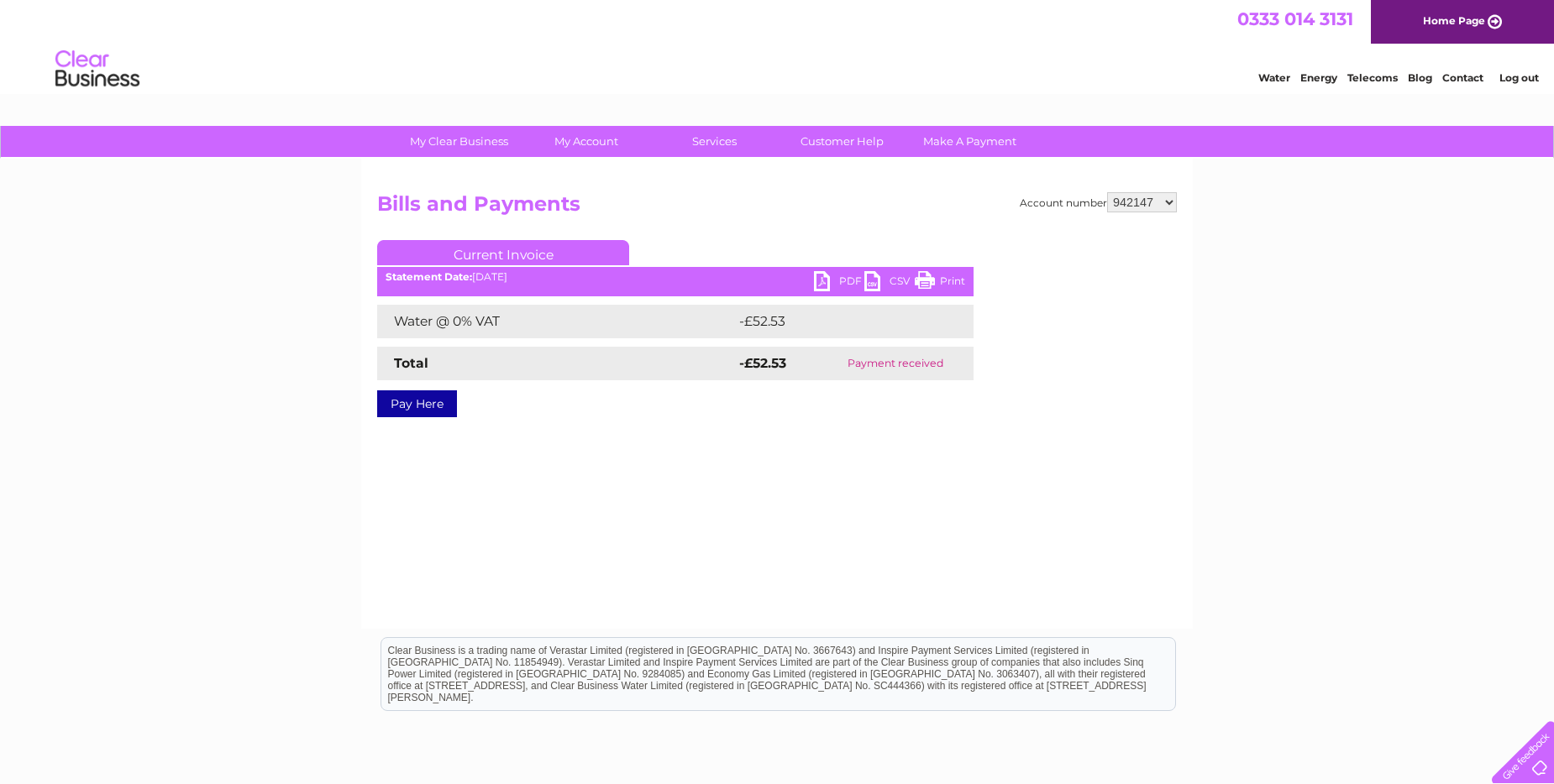
click at [649, 462] on div "Account number 942147 1118224 Bills and Payments Current Invoice PDF CSV Print" at bounding box center [777, 394] width 831 height 471
click at [555, 253] on link "Current Invoice" at bounding box center [503, 252] width 252 height 25
click at [606, 253] on link "Current Invoice" at bounding box center [503, 252] width 252 height 25
click at [1167, 205] on select "942147 1118224" at bounding box center [1141, 202] width 69 height 20
select select "1118224"
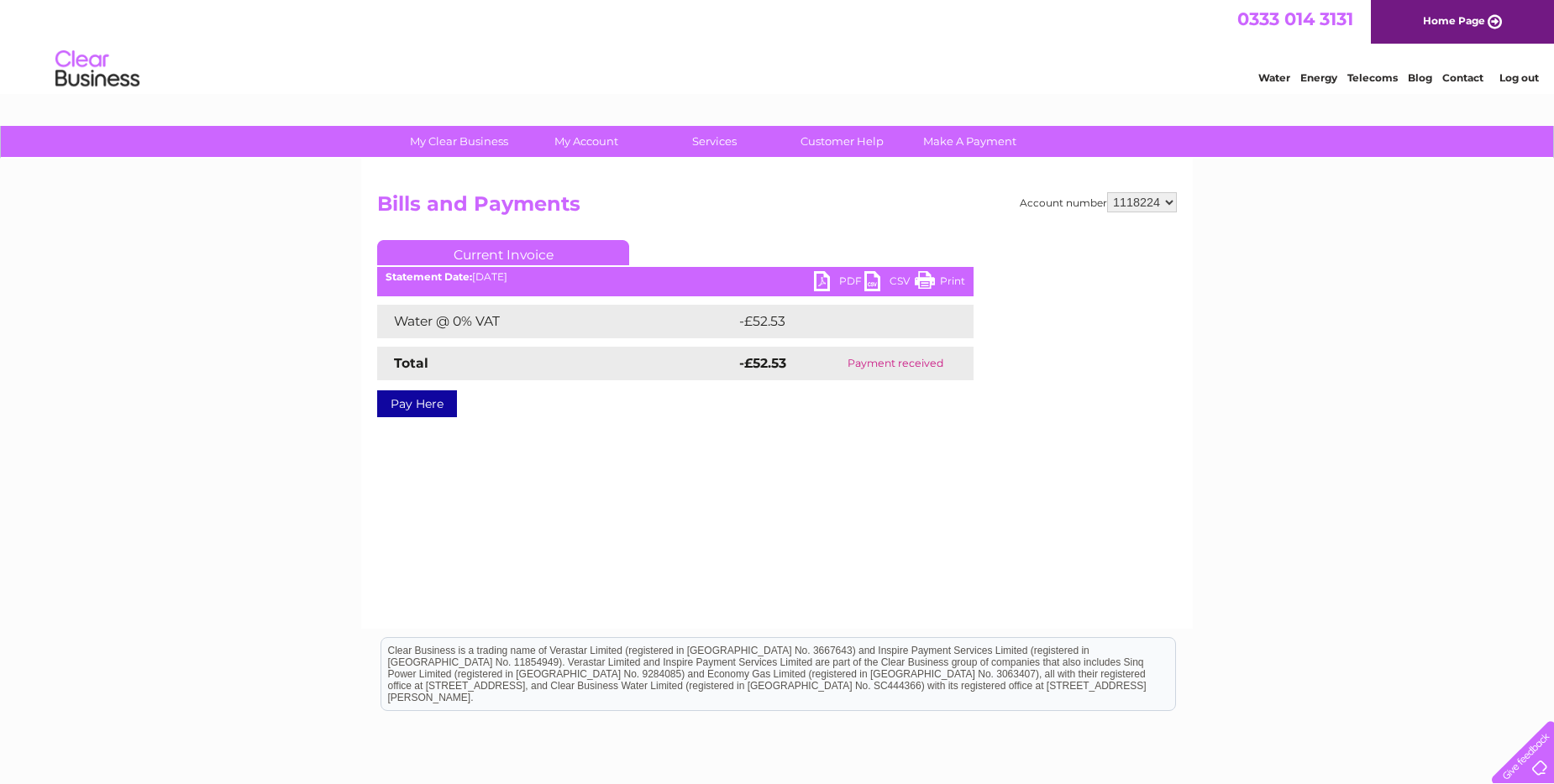
click at [1109, 193] on select "942147 1118224" at bounding box center [1141, 202] width 69 height 20
